Goal: Task Accomplishment & Management: Manage account settings

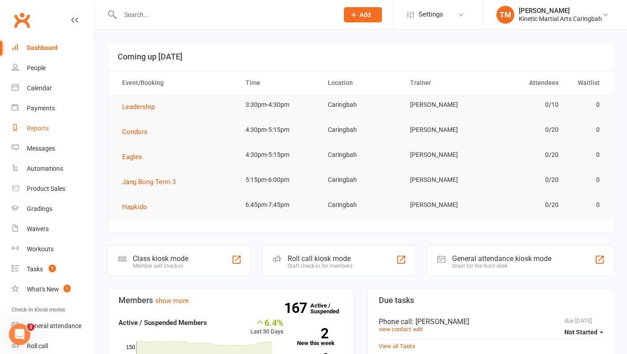
click at [35, 128] on div "Reports" at bounding box center [38, 128] width 22 height 7
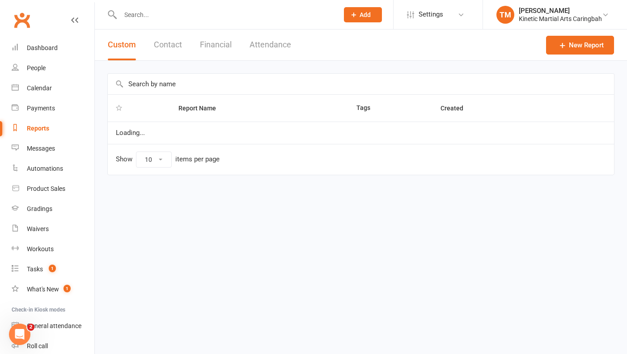
select select "100"
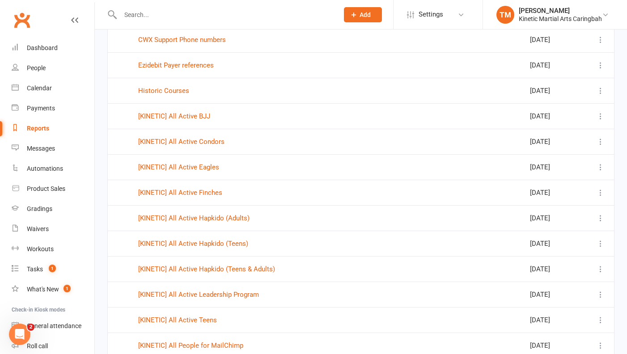
scroll to position [253, 0]
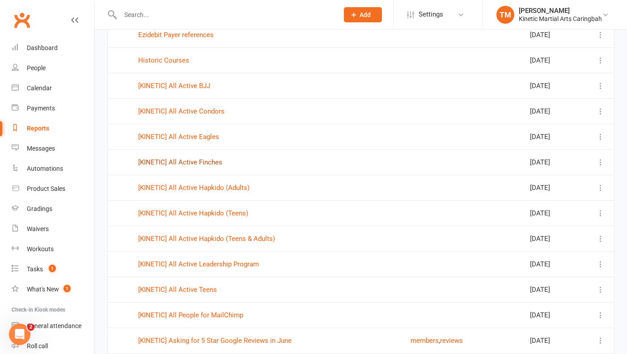
click at [186, 161] on link "[KINETIC] All Active Finches" at bounding box center [180, 162] width 84 height 8
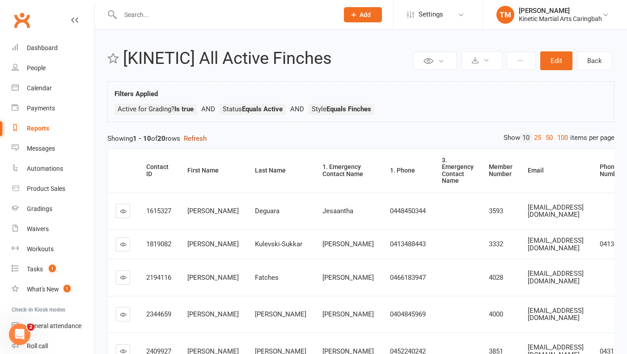
click at [202, 139] on button "Refresh" at bounding box center [195, 138] width 23 height 11
click at [489, 60] on icon at bounding box center [486, 60] width 7 height 7
click at [465, 80] on link "Export to CSV" at bounding box center [455, 82] width 94 height 18
click at [198, 140] on button "Refresh" at bounding box center [195, 138] width 23 height 11
click at [39, 125] on div "Reports" at bounding box center [38, 128] width 22 height 7
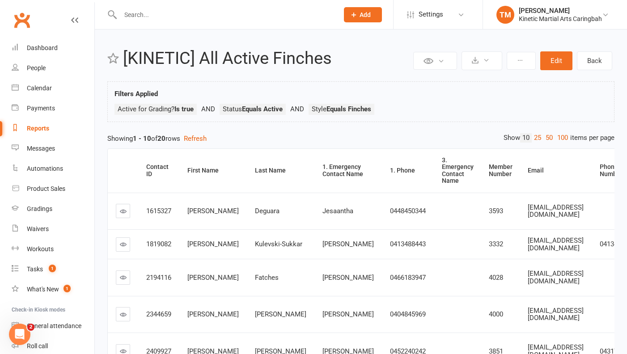
select select "100"
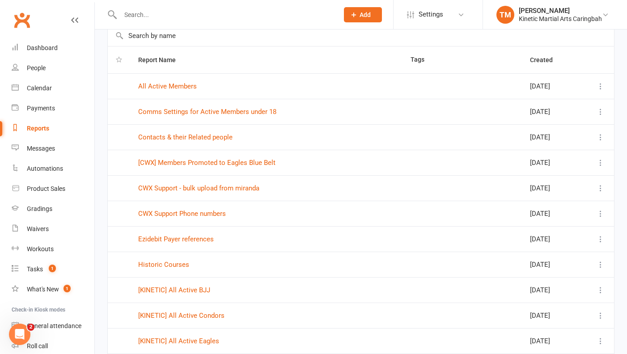
scroll to position [128, 0]
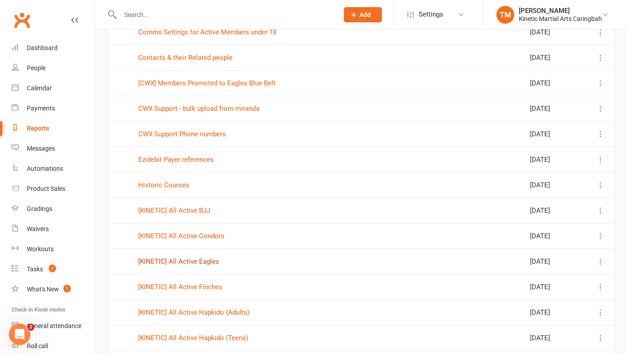
click at [203, 264] on link "[KINETIC] All Active Eagles" at bounding box center [178, 262] width 81 height 8
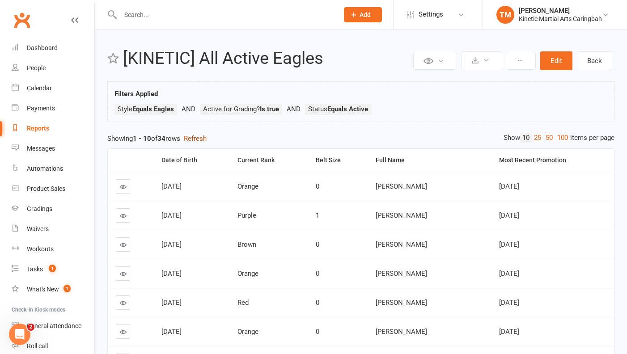
click at [194, 140] on button "Refresh" at bounding box center [195, 138] width 23 height 11
click at [557, 59] on button "Edit" at bounding box center [556, 60] width 32 height 19
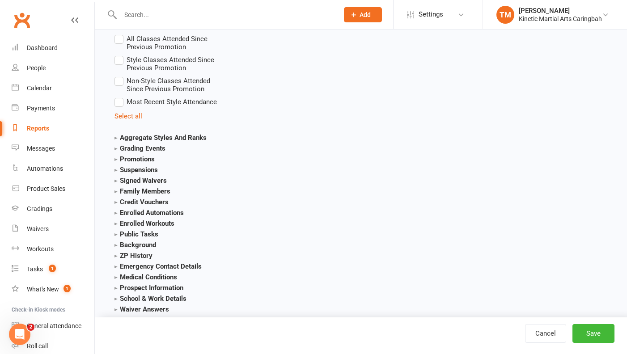
scroll to position [1412, 0]
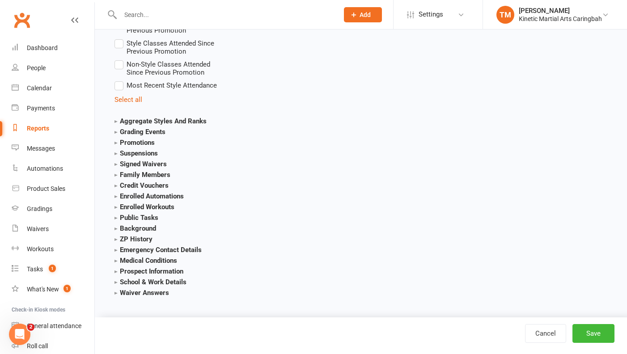
click at [118, 250] on strong "Emergency Contact Details" at bounding box center [157, 250] width 87 height 8
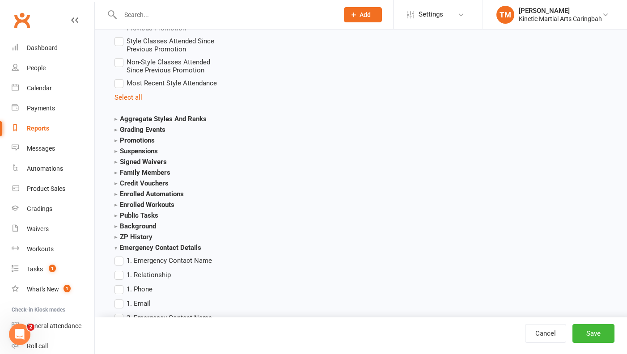
click at [124, 263] on label "1. Emergency Contact Name" at bounding box center [162, 260] width 97 height 11
click at [120, 255] on input "1. Emergency Contact Name" at bounding box center [117, 255] width 6 height 0
click at [120, 278] on label "1. Relationship" at bounding box center [142, 275] width 56 height 11
click at [120, 270] on input "1. Relationship" at bounding box center [117, 270] width 6 height 0
click at [121, 290] on label "1. Phone" at bounding box center [133, 289] width 38 height 11
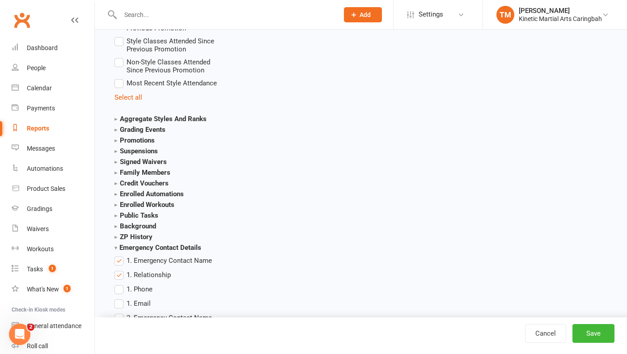
click at [120, 284] on input "1. Phone" at bounding box center [117, 284] width 6 height 0
click at [119, 304] on label "1. Email" at bounding box center [132, 303] width 36 height 11
click at [119, 298] on input "1. Email" at bounding box center [117, 298] width 6 height 0
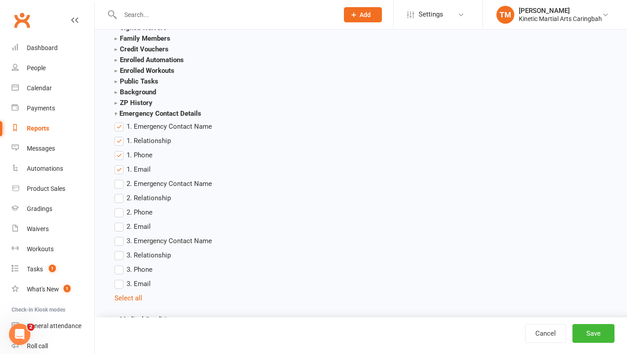
scroll to position [1571, 0]
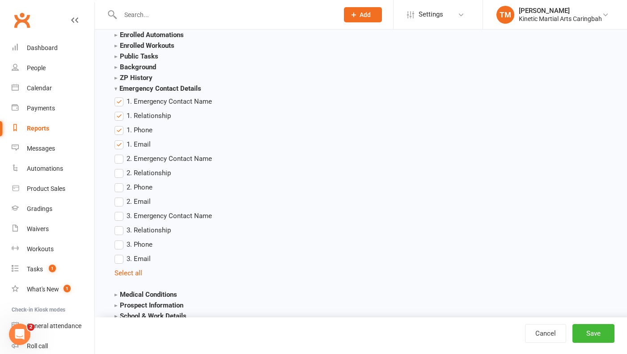
click at [120, 161] on label "2. Emergency Contact Name" at bounding box center [162, 158] width 97 height 11
click at [120, 153] on input "2. Emergency Contact Name" at bounding box center [117, 153] width 6 height 0
click at [121, 172] on label "2. Relationship" at bounding box center [142, 173] width 56 height 11
click at [120, 168] on input "2. Relationship" at bounding box center [117, 168] width 6 height 0
click at [121, 191] on label "2. Phone" at bounding box center [133, 187] width 38 height 11
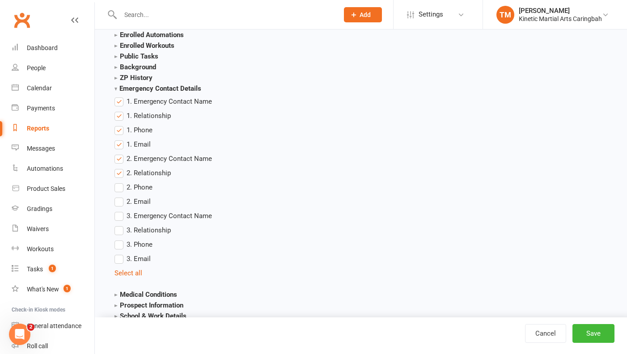
click at [120, 182] on input "2. Phone" at bounding box center [117, 182] width 6 height 0
click at [123, 202] on label "2. Email" at bounding box center [132, 201] width 36 height 11
click at [120, 196] on input "2. Email" at bounding box center [117, 196] width 6 height 0
click at [595, 339] on button "Save" at bounding box center [593, 333] width 42 height 19
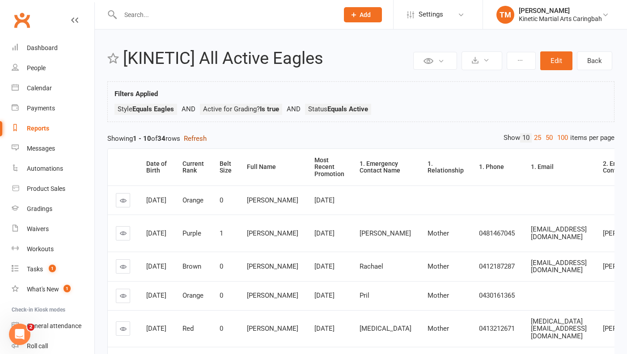
click at [203, 135] on button "Refresh" at bounding box center [195, 138] width 23 height 11
click at [484, 63] on icon at bounding box center [486, 60] width 7 height 7
click at [463, 75] on link "Export to CSV" at bounding box center [455, 82] width 94 height 18
click at [43, 127] on div "Reports" at bounding box center [38, 128] width 22 height 7
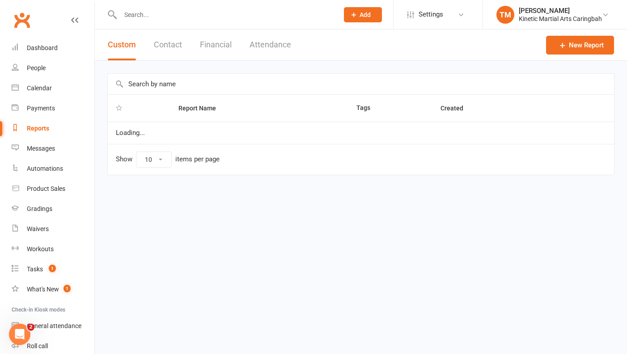
select select "100"
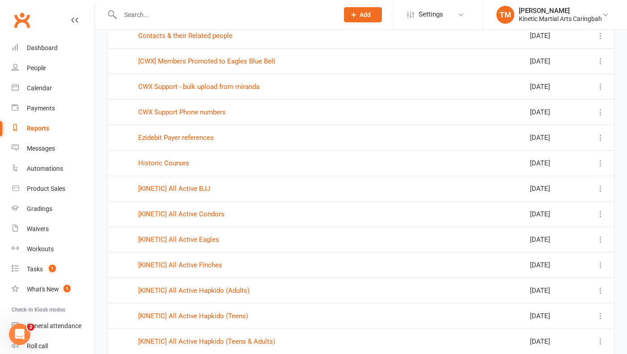
scroll to position [163, 0]
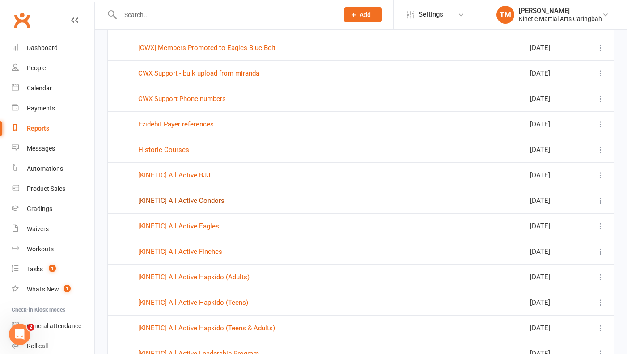
click at [199, 202] on link "[KINETIC] All Active Condors" at bounding box center [181, 201] width 86 height 8
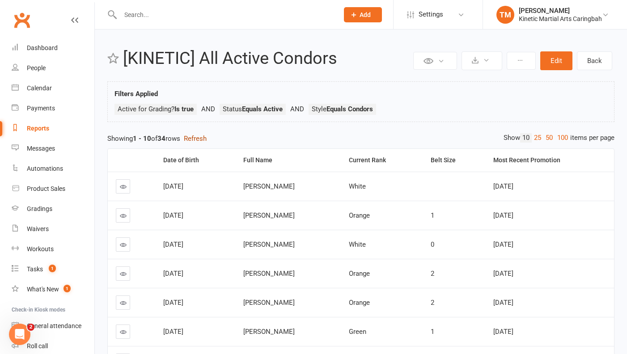
click at [203, 135] on button "Refresh" at bounding box center [195, 138] width 23 height 11
click at [561, 63] on button "Edit" at bounding box center [556, 60] width 32 height 19
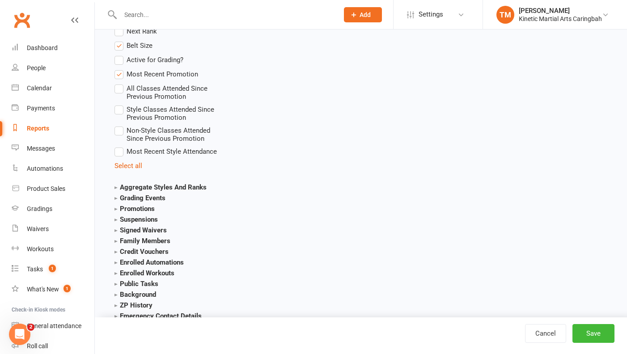
scroll to position [1412, 0]
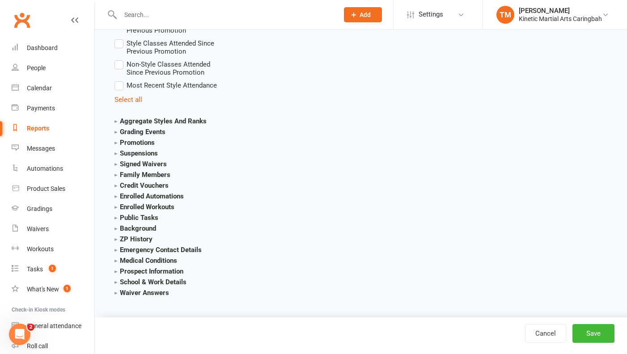
click at [118, 250] on strong "Emergency Contact Details" at bounding box center [157, 250] width 87 height 8
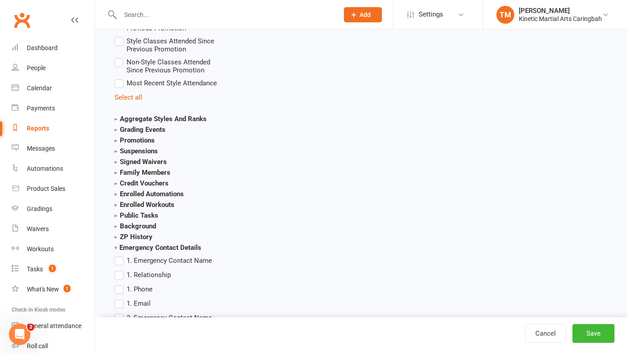
click at [123, 264] on label "1. Emergency Contact Name" at bounding box center [162, 260] width 97 height 11
click at [120, 255] on input "1. Emergency Contact Name" at bounding box center [117, 255] width 6 height 0
click at [121, 274] on label "1. Relationship" at bounding box center [142, 275] width 56 height 11
click at [120, 270] on input "1. Relationship" at bounding box center [117, 270] width 6 height 0
click at [121, 292] on label "1. Phone" at bounding box center [133, 289] width 38 height 11
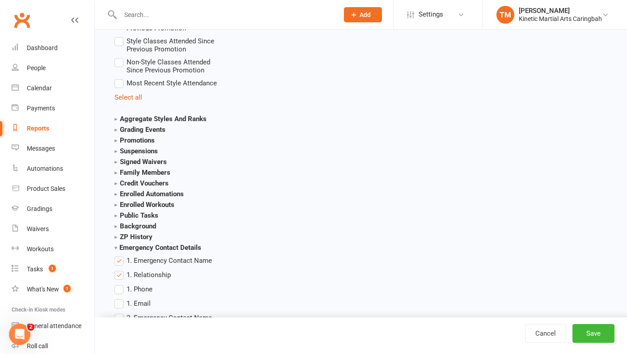
click at [120, 284] on input "1. Phone" at bounding box center [117, 284] width 6 height 0
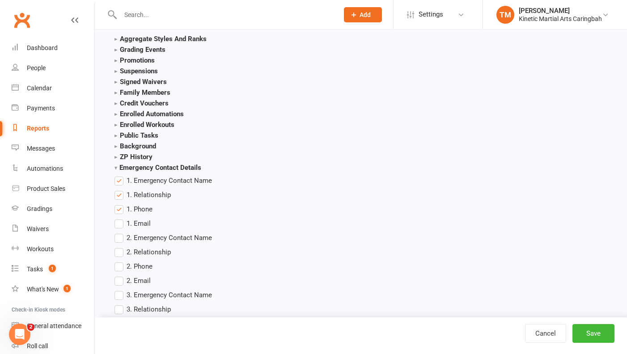
scroll to position [1504, 0]
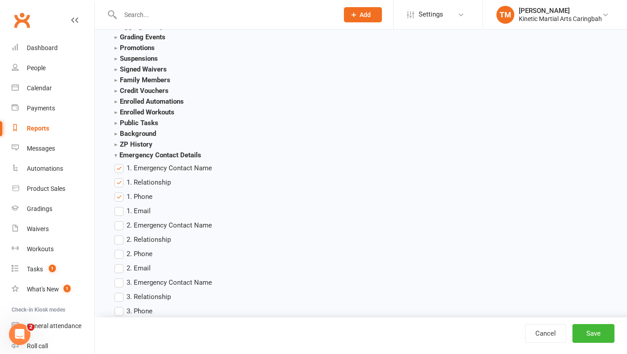
click at [123, 212] on label "1. Email" at bounding box center [132, 211] width 36 height 11
click at [120, 206] on input "1. Email" at bounding box center [117, 206] width 6 height 0
click at [122, 227] on label "2. Emergency Contact Name" at bounding box center [162, 225] width 97 height 11
click at [120, 220] on input "2. Emergency Contact Name" at bounding box center [117, 220] width 6 height 0
click at [121, 241] on label "2. Relationship" at bounding box center [142, 239] width 56 height 11
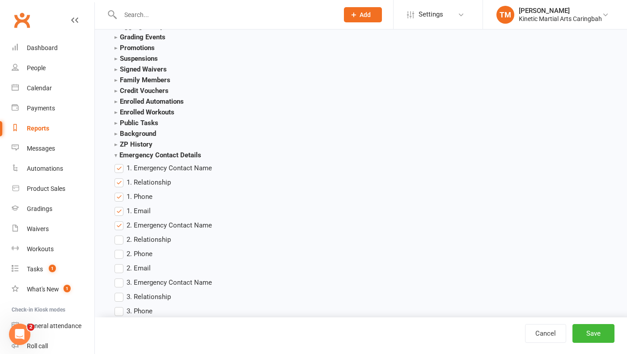
click at [120, 234] on input "2. Relationship" at bounding box center [117, 234] width 6 height 0
click at [121, 256] on label "2. Phone" at bounding box center [133, 254] width 38 height 11
click at [120, 249] on input "2. Phone" at bounding box center [117, 249] width 6 height 0
click at [121, 274] on label "2. Email" at bounding box center [132, 268] width 36 height 11
click at [120, 263] on input "2. Email" at bounding box center [117, 263] width 6 height 0
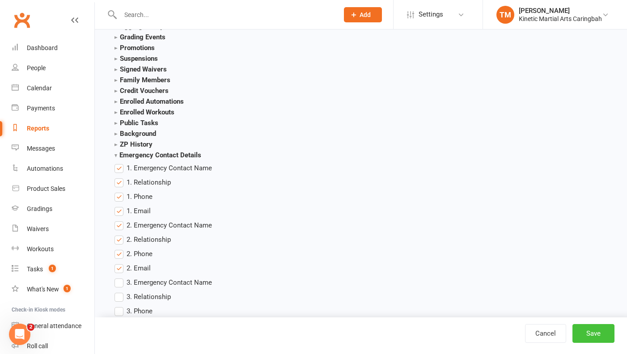
click at [604, 337] on button "Save" at bounding box center [593, 333] width 42 height 19
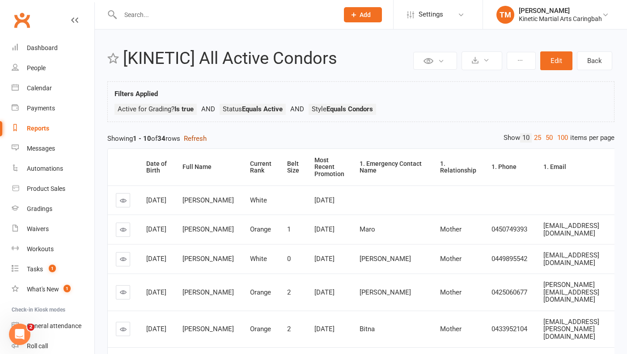
click at [203, 139] on button "Refresh" at bounding box center [195, 138] width 23 height 11
click at [482, 63] on button at bounding box center [481, 60] width 41 height 19
click at [456, 83] on link "Export to CSV" at bounding box center [455, 82] width 94 height 18
click at [43, 126] on div "Reports" at bounding box center [38, 128] width 22 height 7
select select "100"
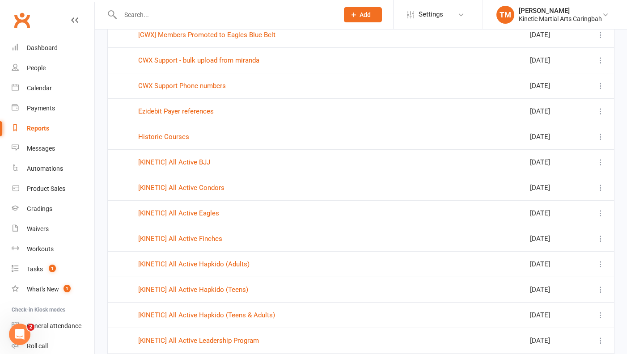
scroll to position [178, 0]
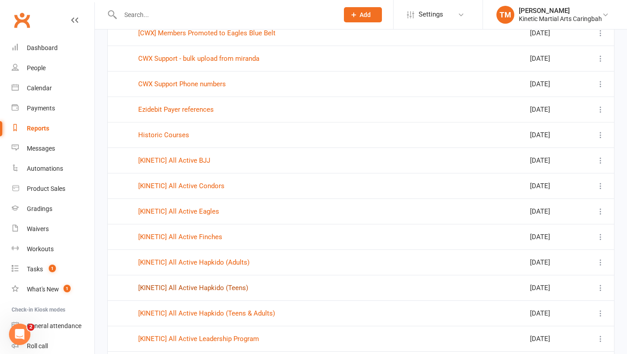
click at [202, 288] on link "[KINETIC] All Active Hapkido (Teens)" at bounding box center [193, 288] width 110 height 8
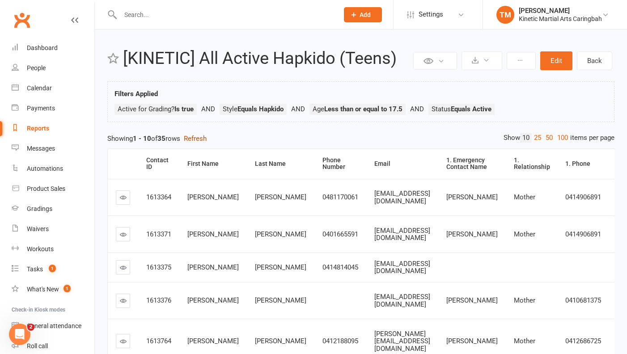
click at [207, 137] on button "Refresh" at bounding box center [195, 138] width 23 height 11
click at [486, 63] on icon at bounding box center [486, 60] width 7 height 7
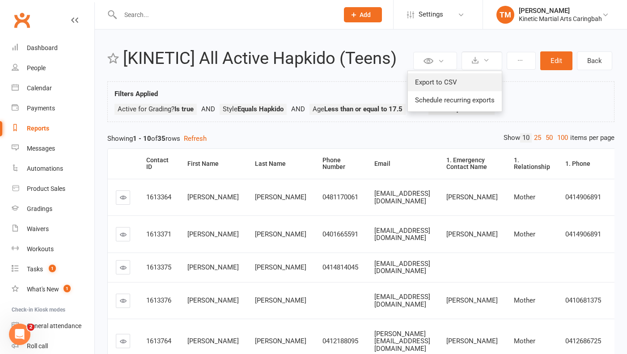
click at [464, 79] on link "Export to CSV" at bounding box center [455, 82] width 94 height 18
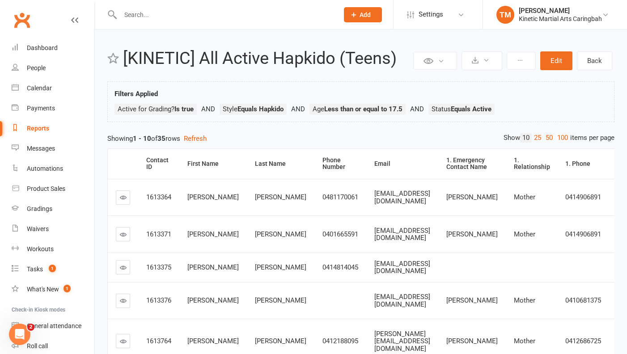
click at [47, 128] on div "Reports" at bounding box center [38, 128] width 22 height 7
select select "100"
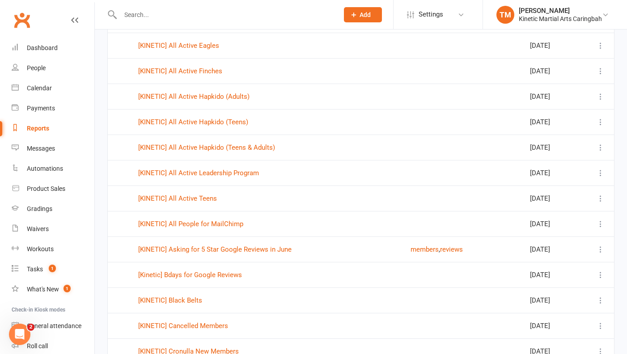
scroll to position [340, 0]
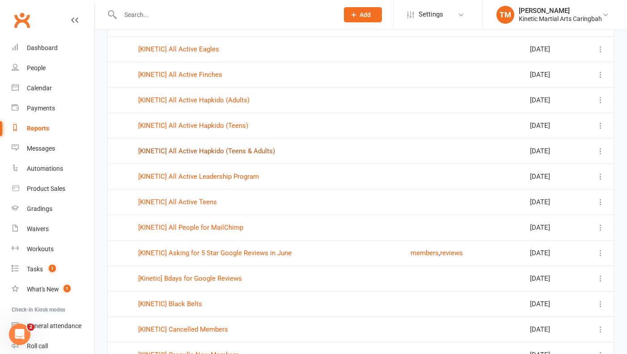
click at [223, 154] on link "[KINETIC] All Active Hapkido (Teens & Adults)" at bounding box center [206, 151] width 137 height 8
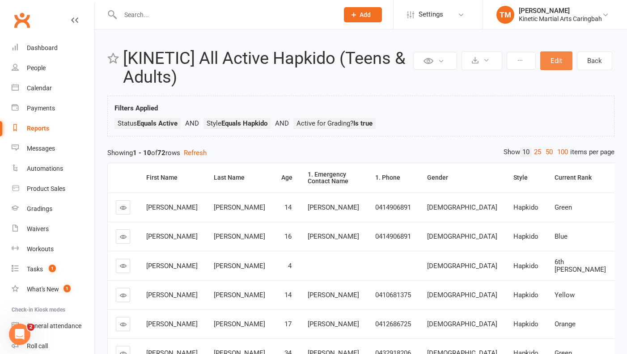
click at [551, 63] on button "Edit" at bounding box center [556, 60] width 32 height 19
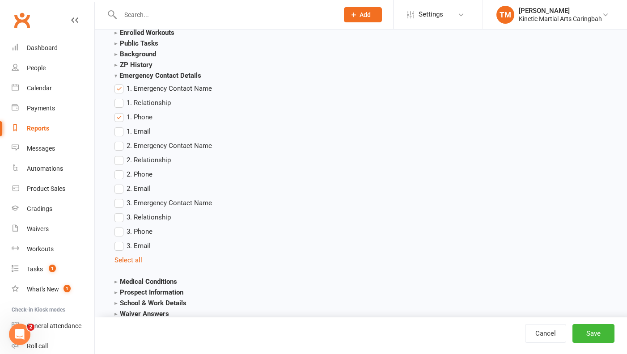
scroll to position [1582, 0]
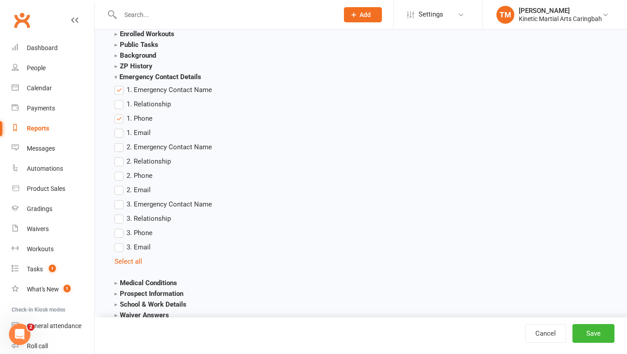
click at [124, 107] on label "1. Relationship" at bounding box center [142, 104] width 56 height 11
click at [120, 99] on input "1. Relationship" at bounding box center [117, 99] width 6 height 0
click at [120, 132] on label "1. Email" at bounding box center [132, 132] width 36 height 11
click at [120, 127] on input "1. Email" at bounding box center [117, 127] width 6 height 0
click at [120, 151] on label "2. Emergency Contact Name" at bounding box center [162, 147] width 97 height 11
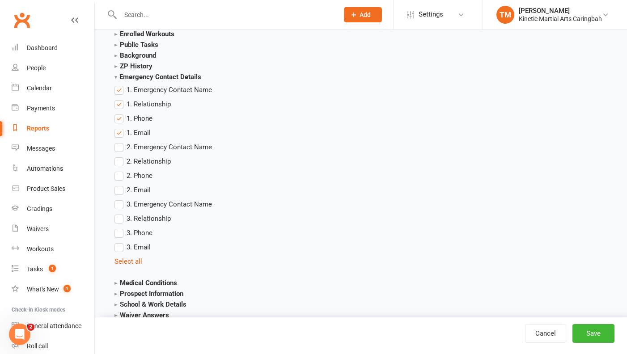
click at [120, 142] on input "2. Emergency Contact Name" at bounding box center [117, 142] width 6 height 0
click at [122, 164] on label "2. Relationship" at bounding box center [142, 161] width 56 height 11
click at [120, 156] on input "2. Relationship" at bounding box center [117, 156] width 6 height 0
click at [123, 178] on label "2. Phone" at bounding box center [133, 175] width 38 height 11
click at [120, 170] on input "2. Phone" at bounding box center [117, 170] width 6 height 0
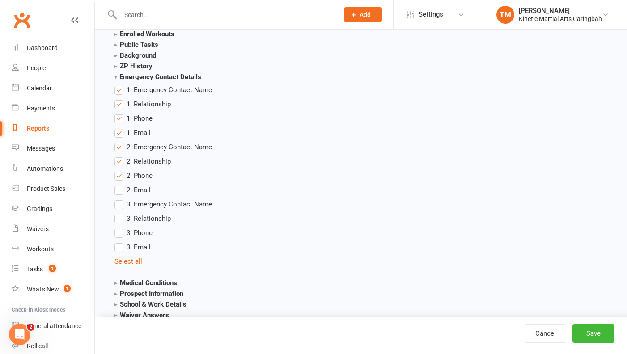
click at [123, 186] on ul "1. Emergency Contact Name 1. Relationship 1. Phone 1. Email 2. Emergency Contac…" at bounding box center [165, 176] width 102 height 182
click at [120, 192] on label "2. Email" at bounding box center [132, 190] width 36 height 11
click at [120, 185] on input "2. Email" at bounding box center [117, 185] width 6 height 0
click at [603, 340] on button "Save" at bounding box center [593, 333] width 42 height 19
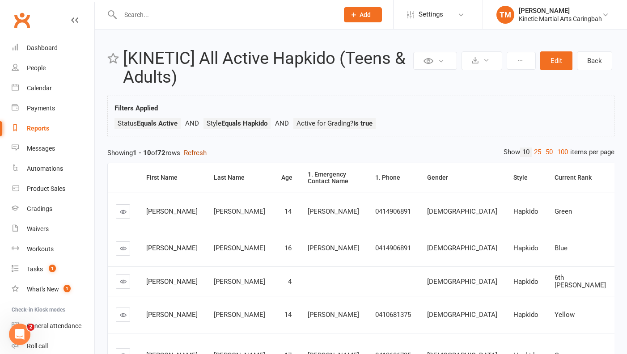
click at [203, 152] on button "Refresh" at bounding box center [195, 153] width 23 height 11
click at [482, 63] on button at bounding box center [481, 60] width 41 height 19
click at [465, 77] on link "Export to CSV" at bounding box center [455, 82] width 94 height 18
